Goal: Task Accomplishment & Management: Manage account settings

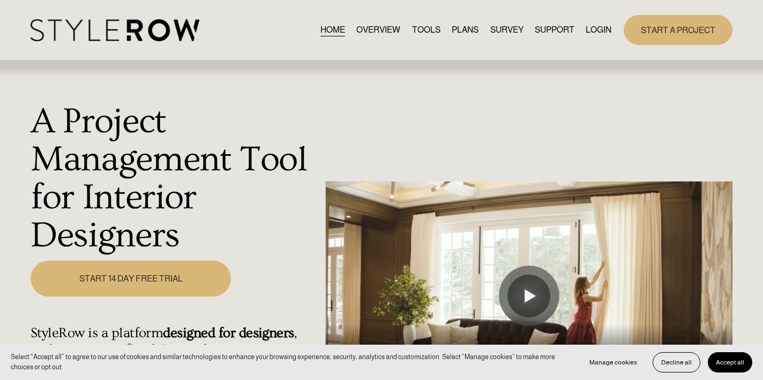
click at [589, 27] on link "LOGIN" at bounding box center [598, 30] width 26 height 14
click at [589, 31] on link "LOGIN" at bounding box center [598, 30] width 26 height 14
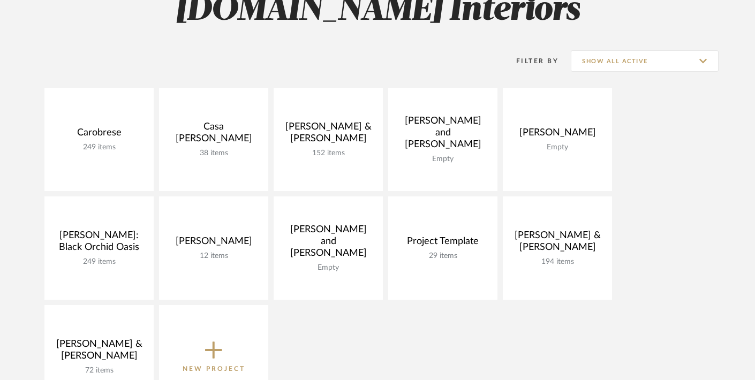
scroll to position [184, 0]
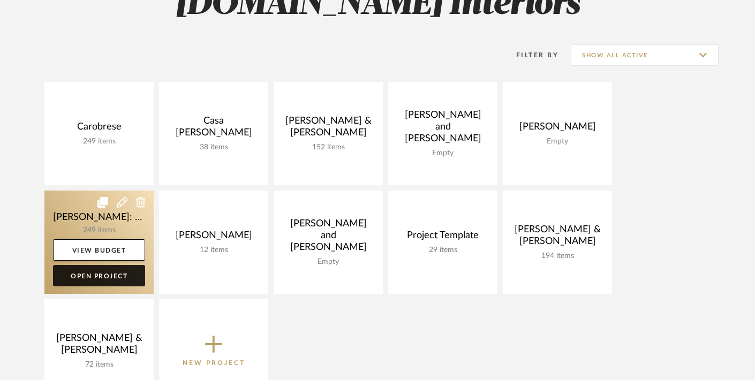
click at [97, 268] on link "Open Project" at bounding box center [99, 275] width 92 height 21
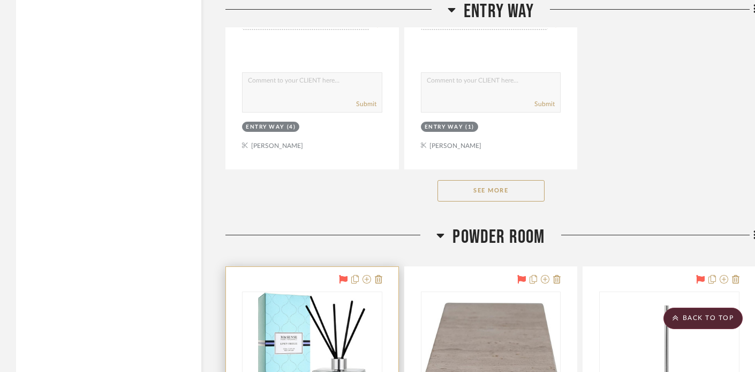
scroll to position [2133, 0]
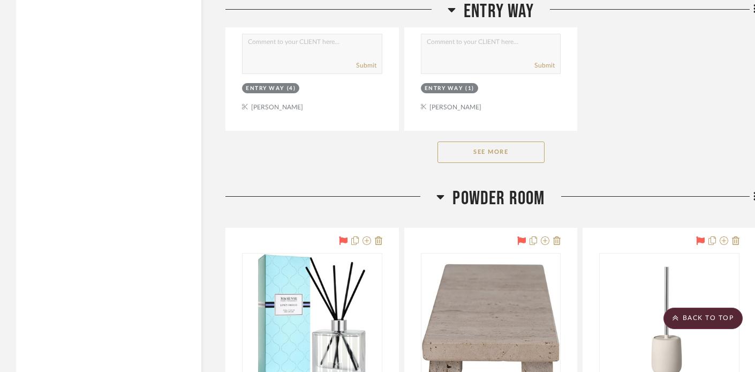
click at [491, 148] on button "See More" at bounding box center [491, 151] width 107 height 21
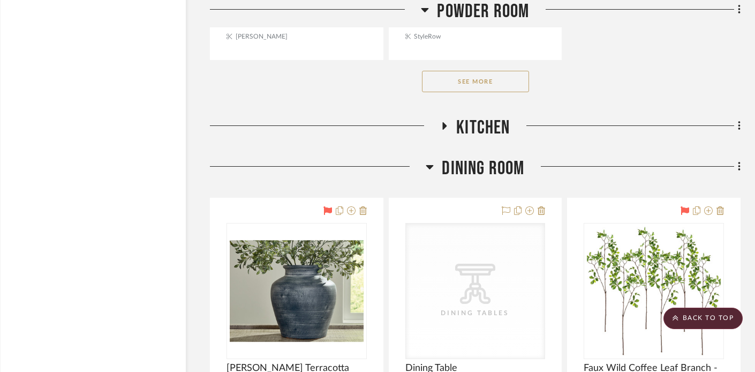
scroll to position [4195, 16]
click at [444, 122] on icon at bounding box center [445, 125] width 4 height 7
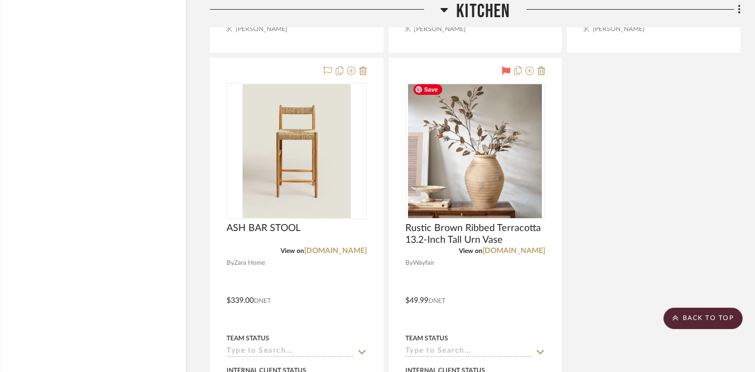
scroll to position [5247, 16]
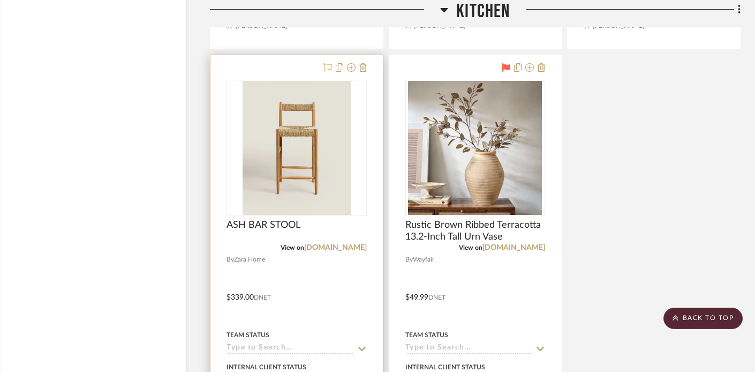
click at [328, 63] on icon at bounding box center [327, 67] width 9 height 9
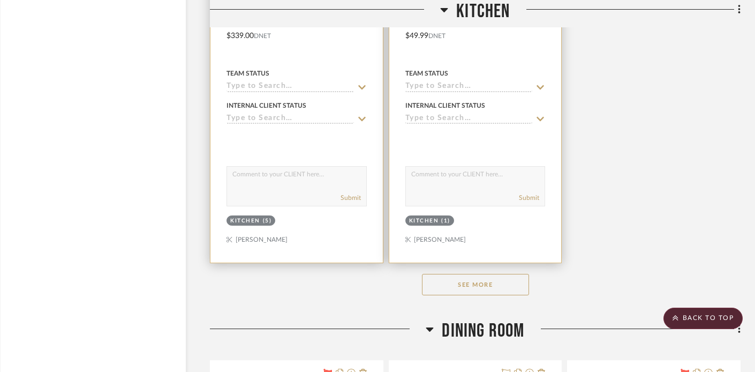
scroll to position [5512, 16]
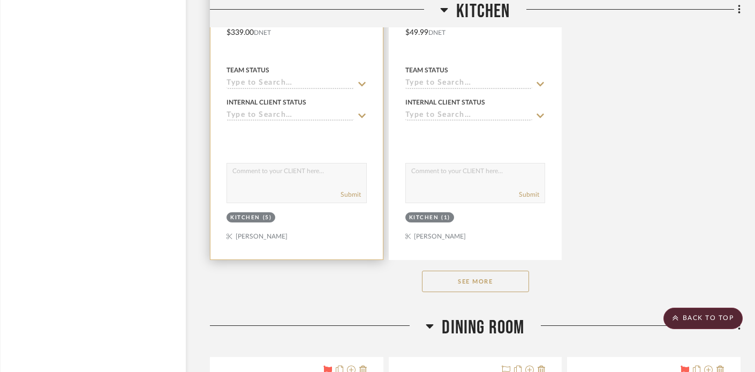
click at [499, 276] on button "See More" at bounding box center [475, 280] width 107 height 21
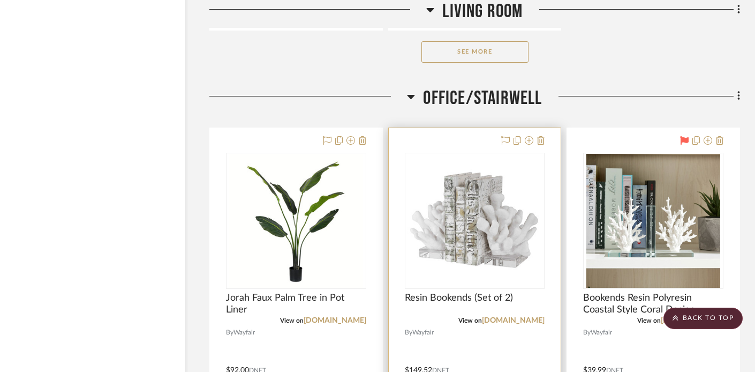
scroll to position [16800, 16]
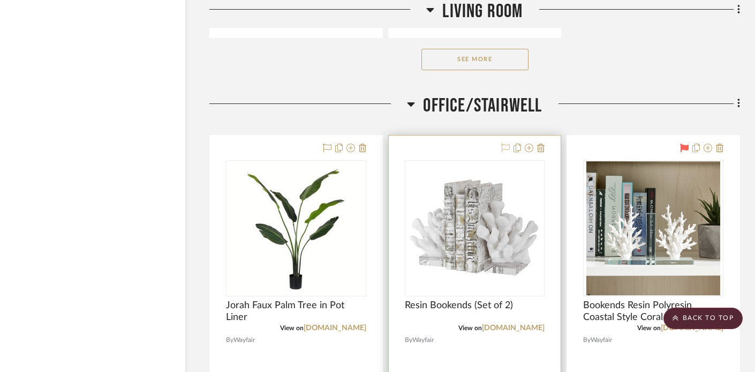
click at [504, 144] on icon at bounding box center [505, 148] width 9 height 9
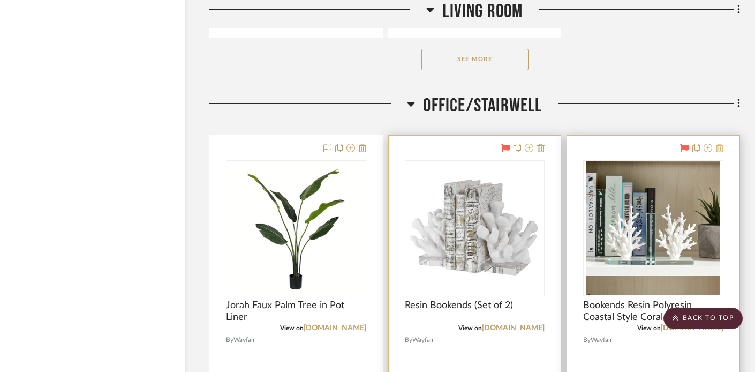
click at [721, 144] on icon at bounding box center [719, 148] width 7 height 9
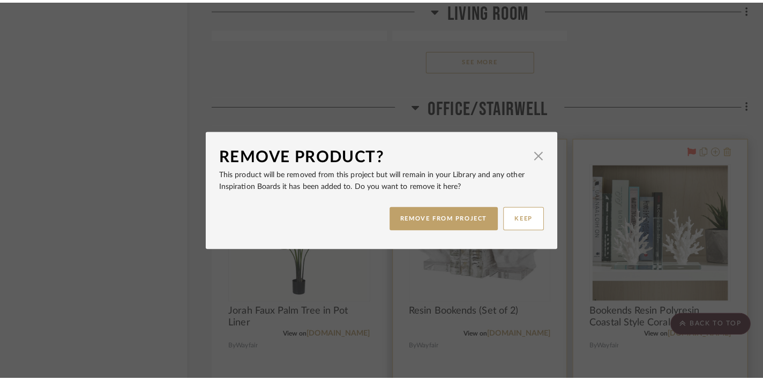
scroll to position [0, 0]
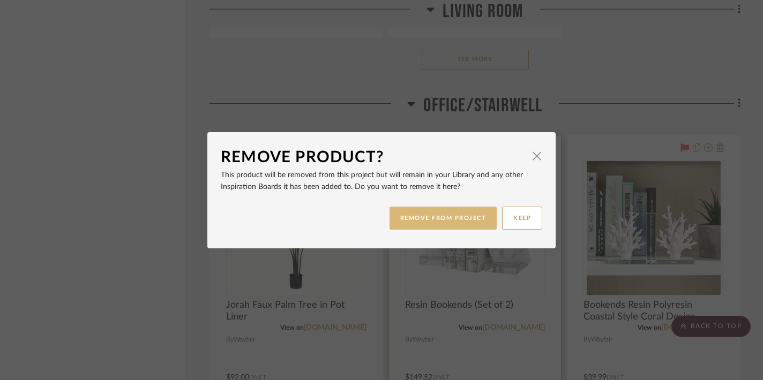
click at [457, 216] on button "REMOVE FROM PROJECT" at bounding box center [443, 218] width 108 height 23
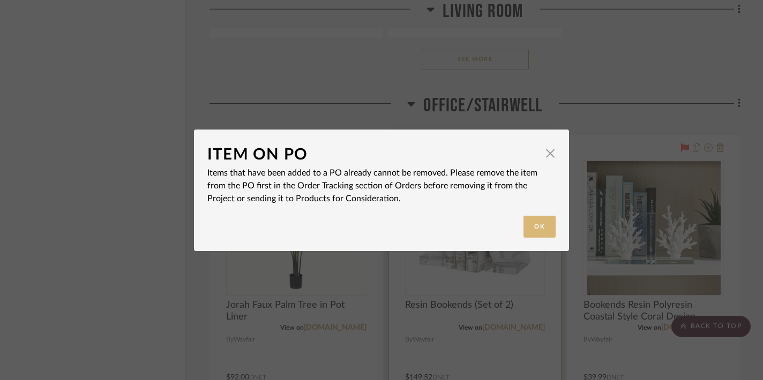
click at [533, 228] on button "Ok" at bounding box center [539, 227] width 32 height 22
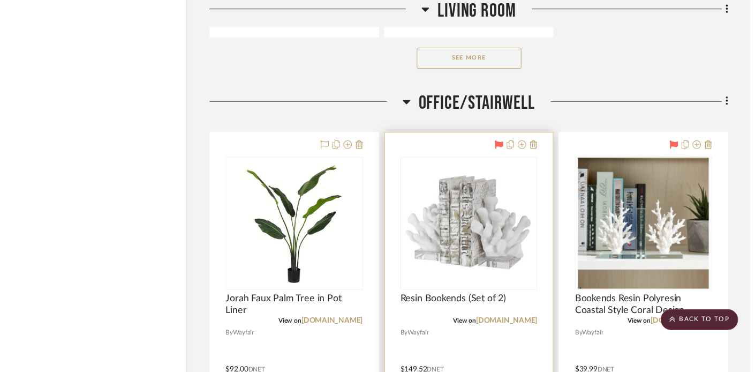
scroll to position [16800, 16]
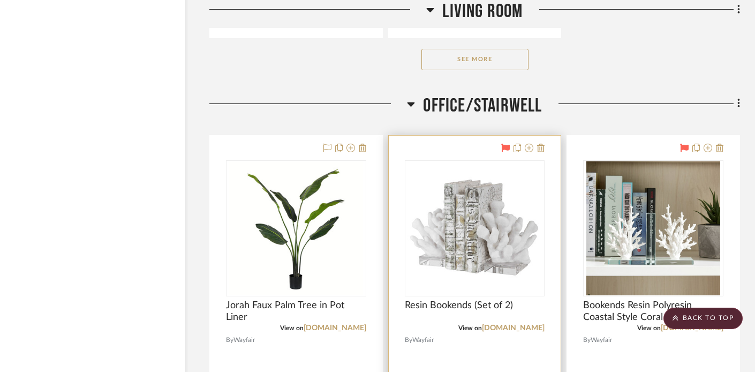
click at [489, 335] on div at bounding box center [475, 369] width 172 height 469
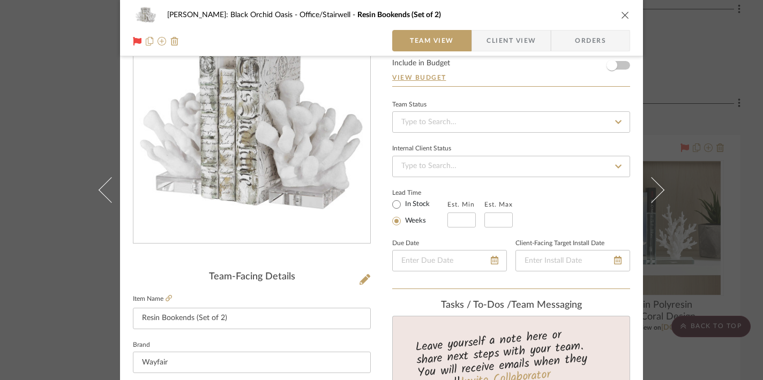
scroll to position [0, 0]
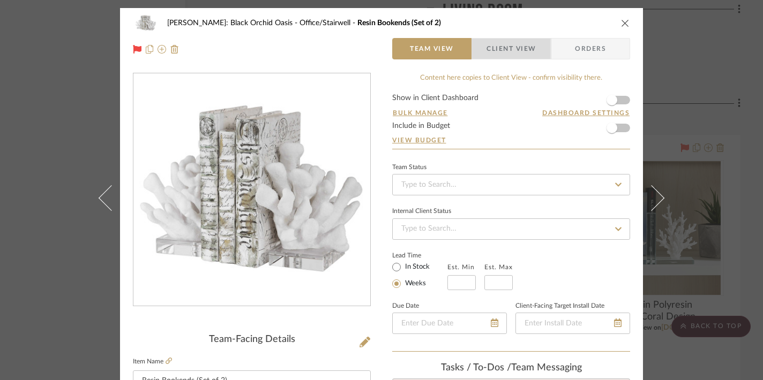
click at [519, 46] on span "Client View" at bounding box center [510, 48] width 49 height 21
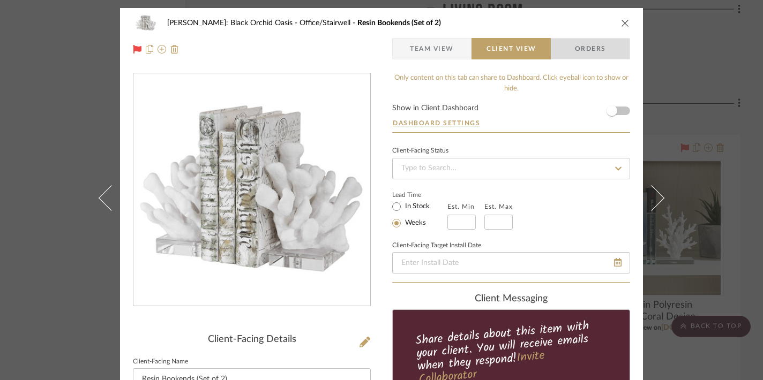
click at [576, 47] on span "Orders" at bounding box center [590, 48] width 55 height 21
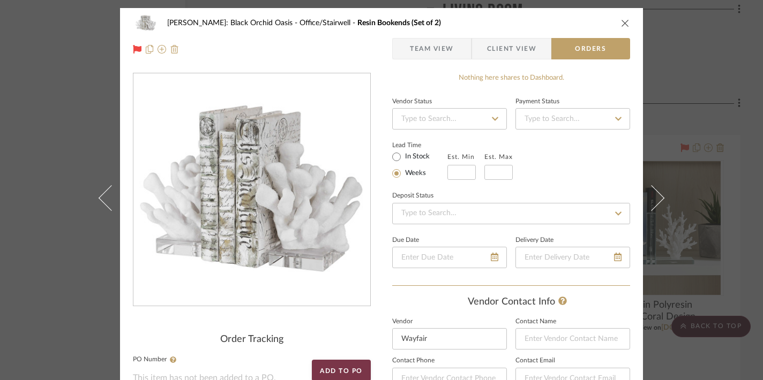
click at [170, 50] on img at bounding box center [174, 49] width 9 height 9
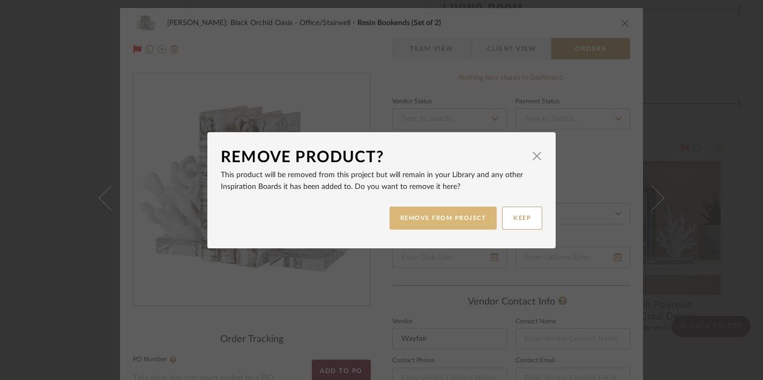
click at [444, 217] on button "REMOVE FROM PROJECT" at bounding box center [443, 218] width 108 height 23
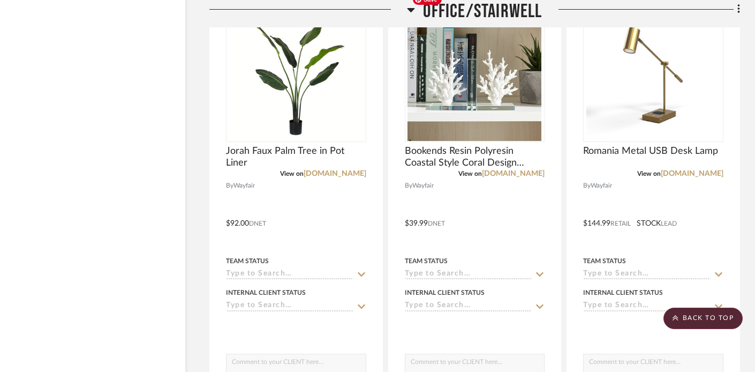
scroll to position [16955, 16]
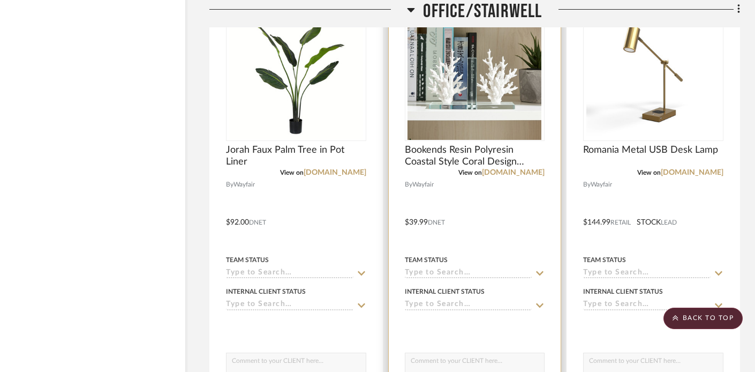
click at [417, 204] on div at bounding box center [475, 214] width 172 height 469
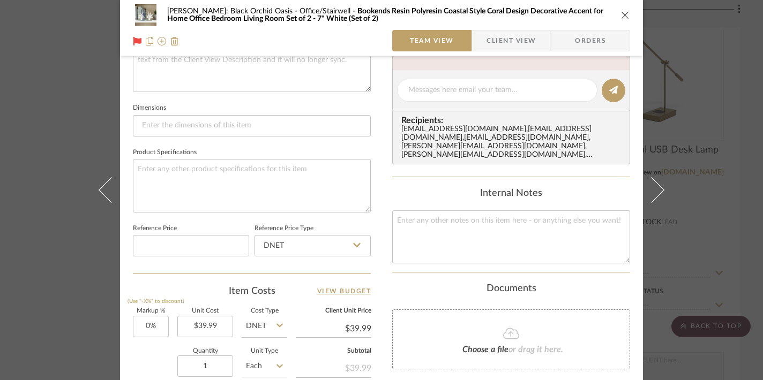
scroll to position [422, 0]
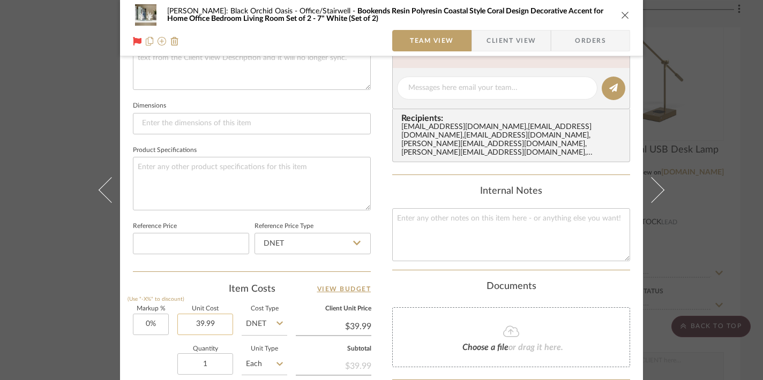
click at [218, 323] on input "39.99" at bounding box center [205, 324] width 56 height 21
type input "$39.99"
click at [614, 13] on div "[PERSON_NAME]: Black Orchid Oasis Office/Stairwell Bookends Resin Polyresin Coa…" at bounding box center [381, 14] width 497 height 21
click at [629, 14] on div "[PERSON_NAME]: Black Orchid Oasis Office/Stairwell Bookends Resin Polyresin Coa…" at bounding box center [381, 28] width 523 height 56
click at [621, 14] on icon "close" at bounding box center [625, 15] width 9 height 9
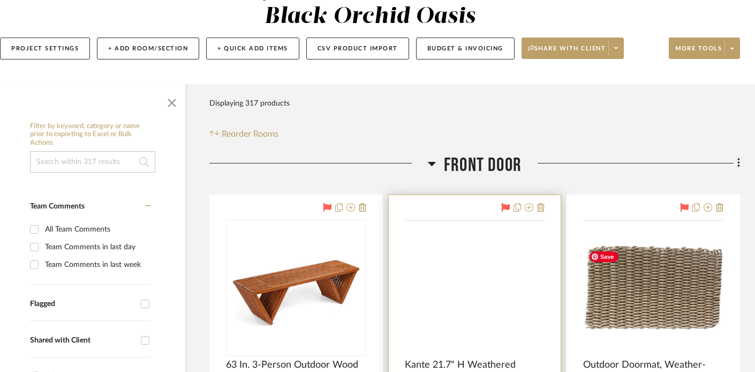
scroll to position [167, 16]
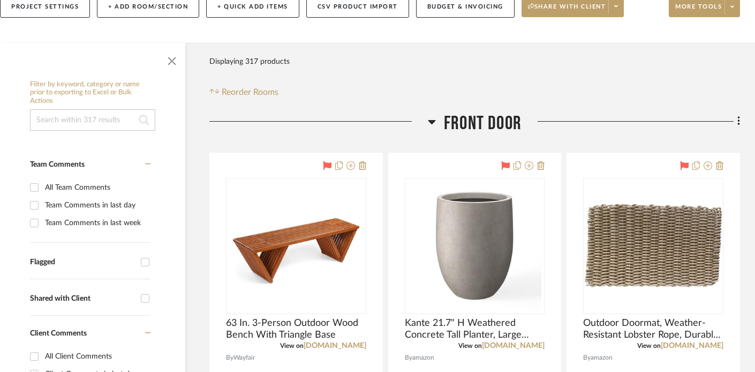
click at [428, 122] on icon at bounding box center [432, 121] width 8 height 13
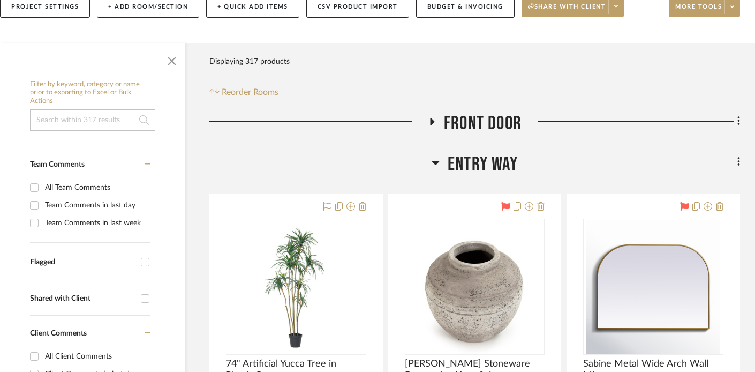
click at [434, 160] on icon at bounding box center [436, 162] width 8 height 13
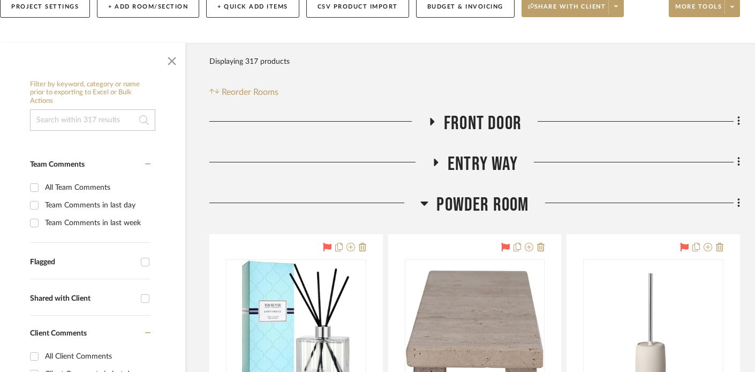
scroll to position [239, 16]
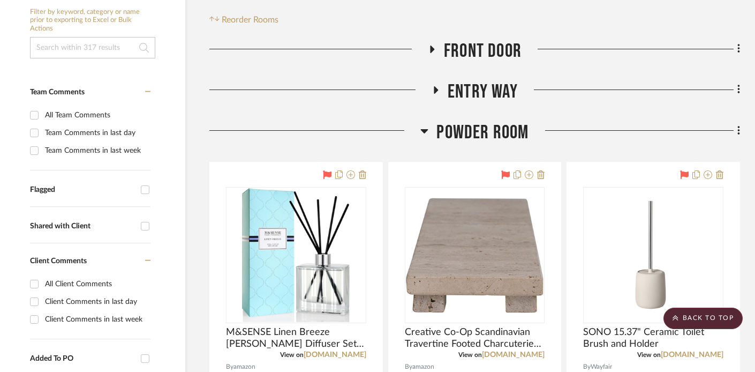
click at [424, 131] on icon at bounding box center [424, 131] width 7 height 4
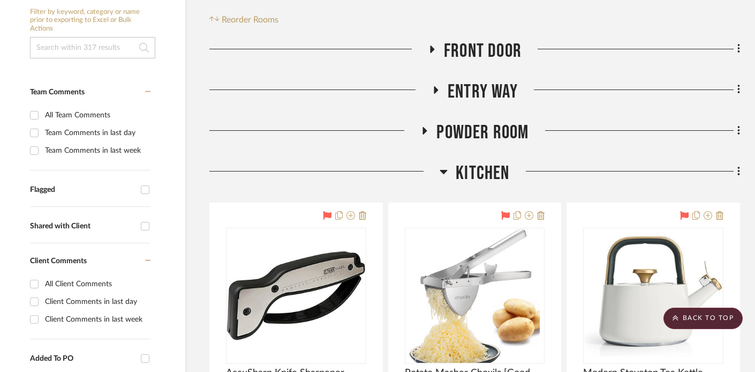
click at [442, 170] on icon at bounding box center [443, 172] width 7 height 4
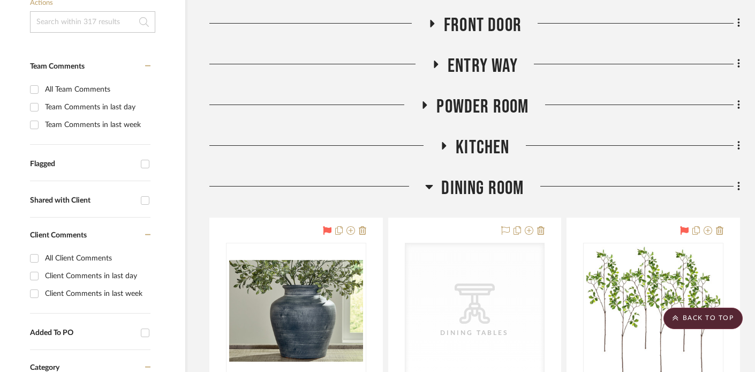
scroll to position [293, 16]
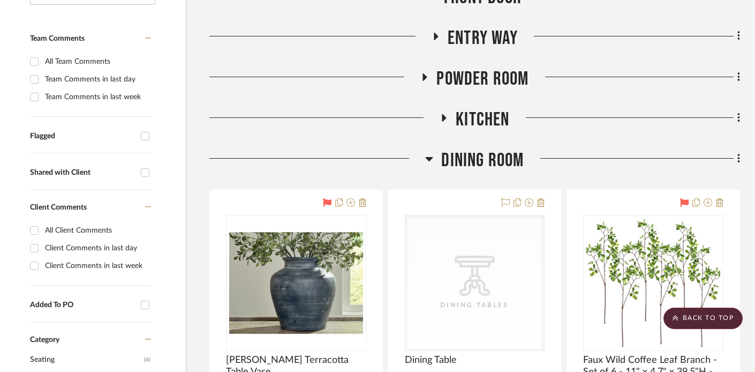
click at [428, 156] on icon at bounding box center [429, 158] width 8 height 13
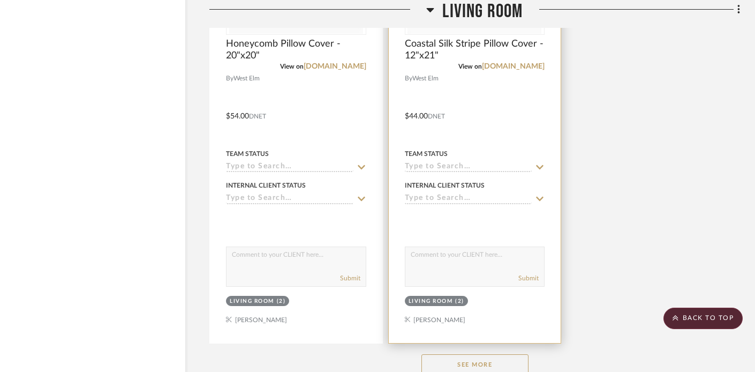
scroll to position [1623, 16]
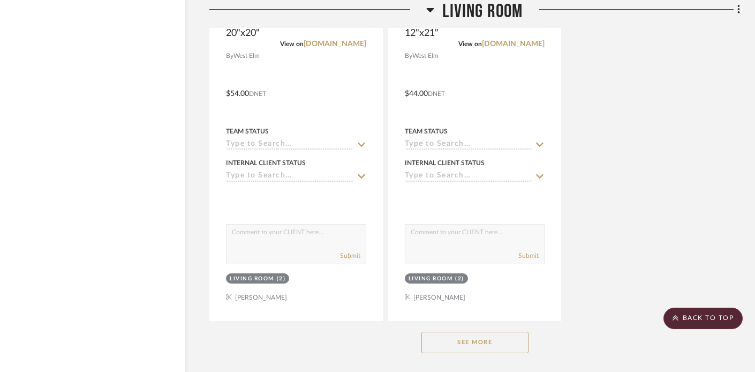
click at [436, 338] on button "See More" at bounding box center [474, 342] width 107 height 21
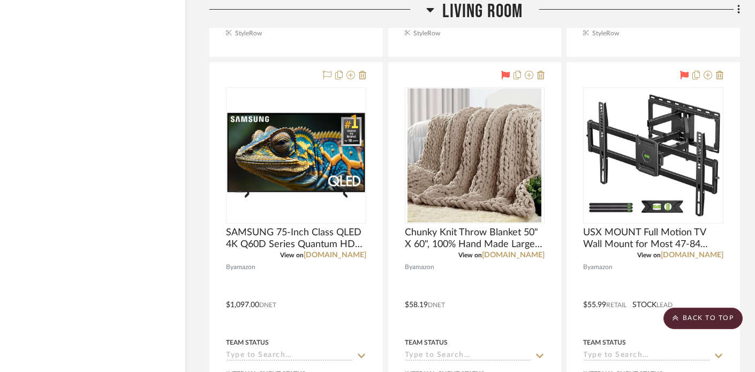
scroll to position [4262, 16]
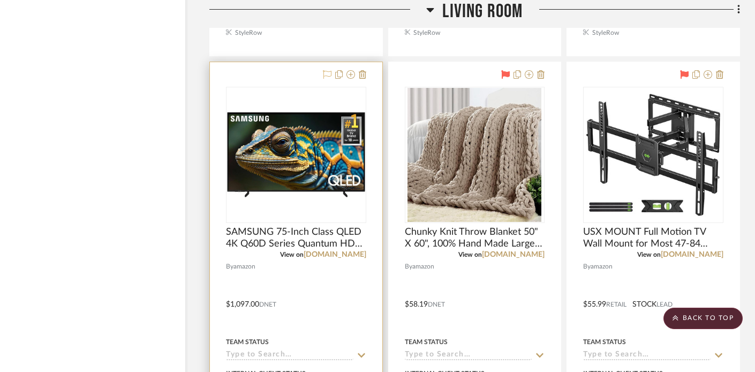
click at [326, 70] on icon at bounding box center [327, 74] width 9 height 9
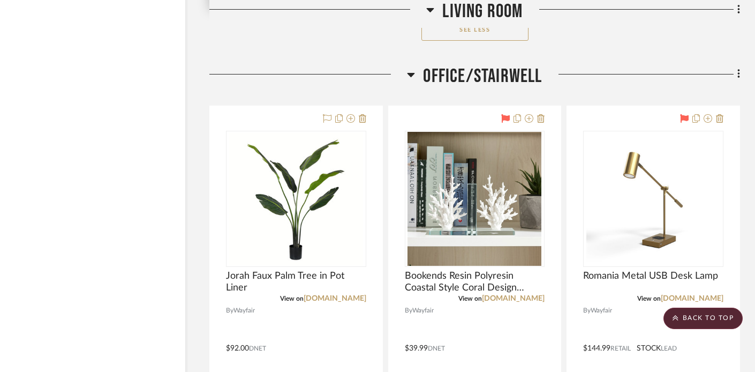
scroll to position [4803, 16]
